Goal: Information Seeking & Learning: Learn about a topic

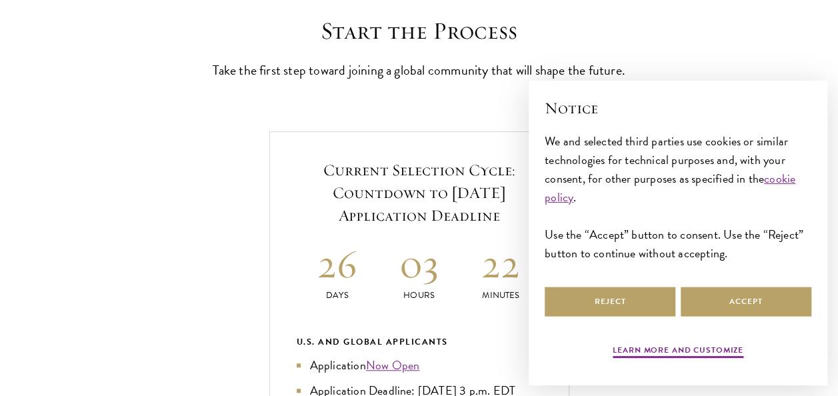
scroll to position [373, 0]
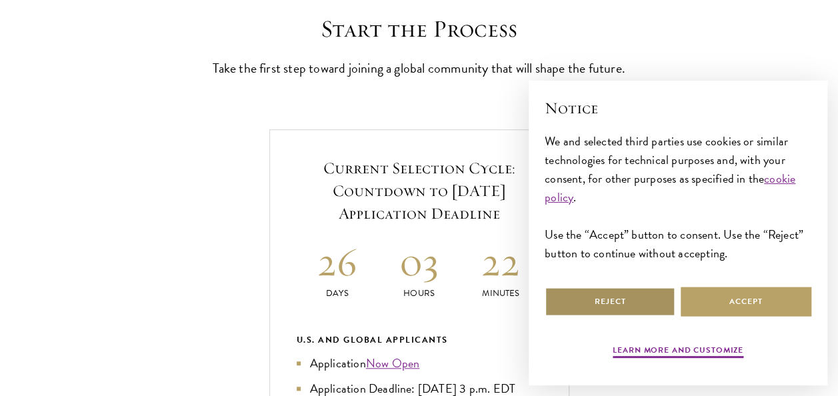
click at [568, 312] on button "Reject" at bounding box center [610, 302] width 131 height 30
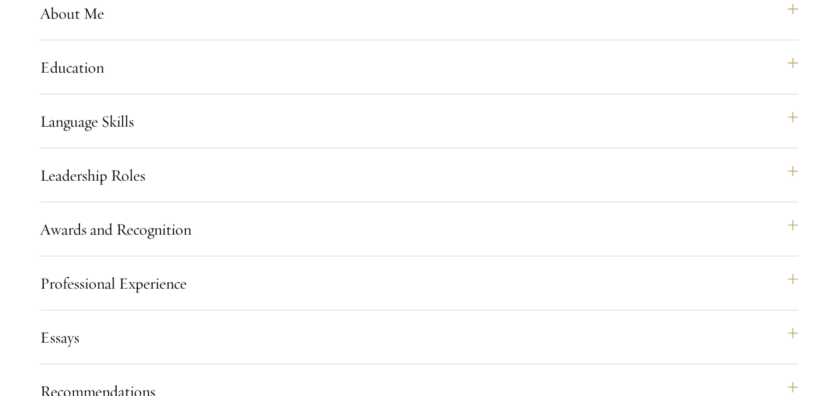
scroll to position [1280, 0]
click at [152, 82] on button "Education" at bounding box center [426, 66] width 758 height 32
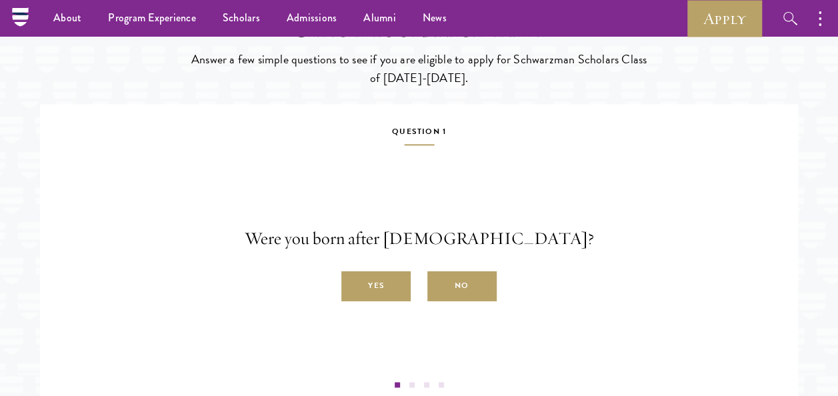
scroll to position [3281, 0]
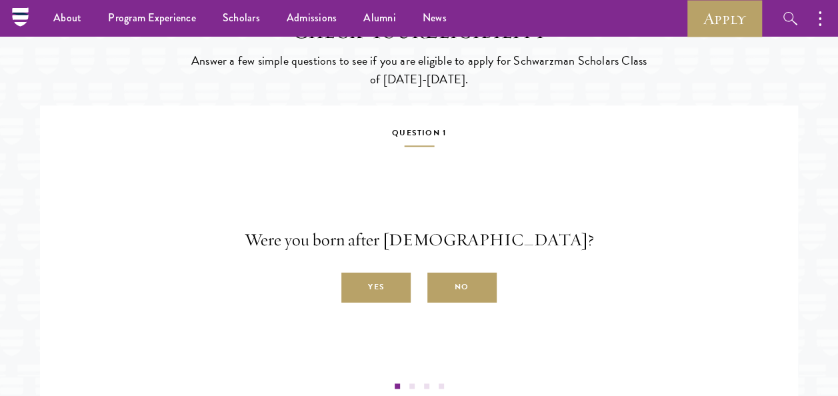
click at [368, 87] on p "Answer a few simple questions to see if you are eligible to apply for Schwarzma…" at bounding box center [419, 69] width 460 height 37
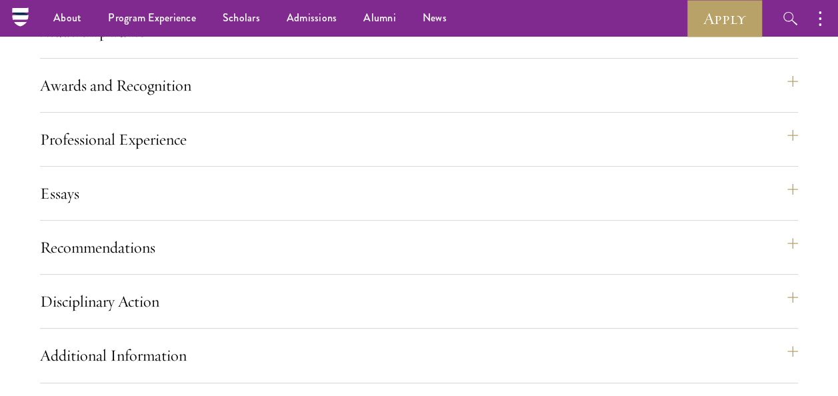
scroll to position [2588, 0]
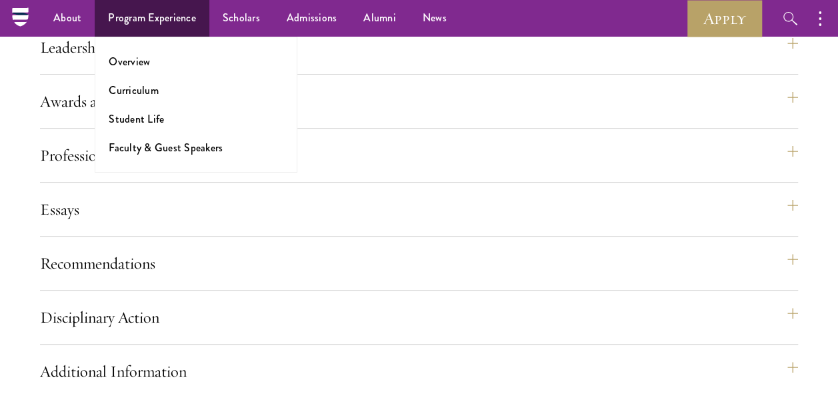
click at [154, 71] on ul "Overview Curriculum Student Life Faculty & Guest Speakers" at bounding box center [196, 105] width 203 height 136
click at [144, 59] on link "Overview" at bounding box center [129, 61] width 41 height 15
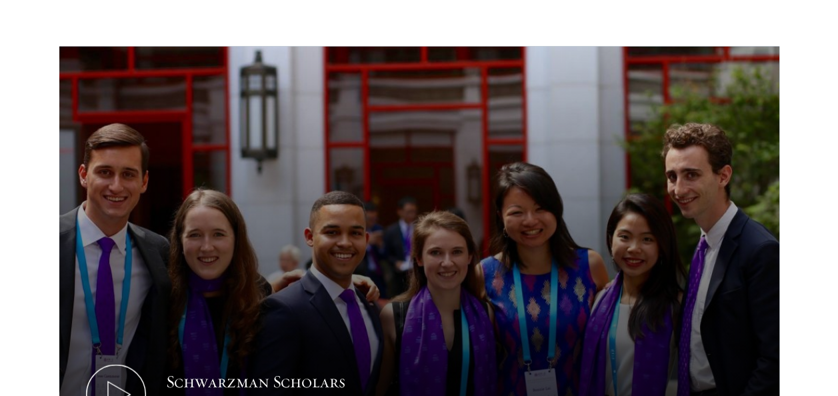
scroll to position [1334, 0]
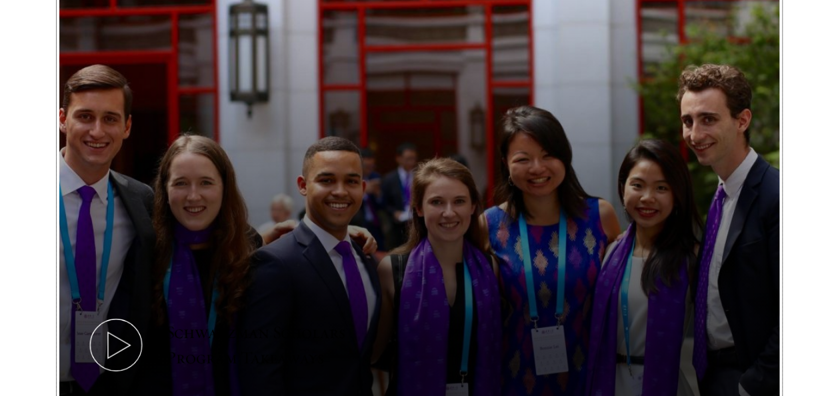
click at [191, 320] on div "Schwarzman Scholars Program Takeaways" at bounding box center [289, 345] width 247 height 51
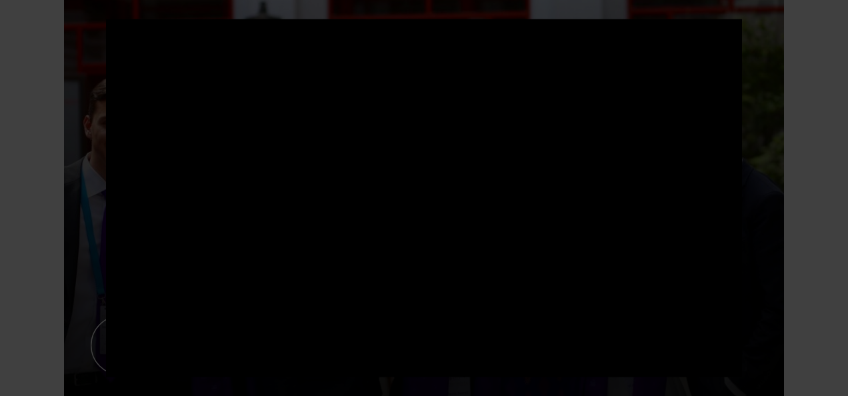
click at [41, 219] on div at bounding box center [424, 198] width 848 height 396
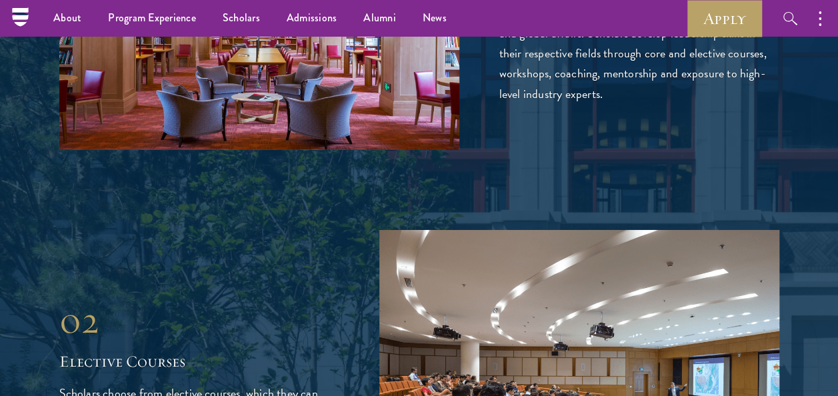
scroll to position [2161, 0]
